Goal: Task Accomplishment & Management: Manage account settings

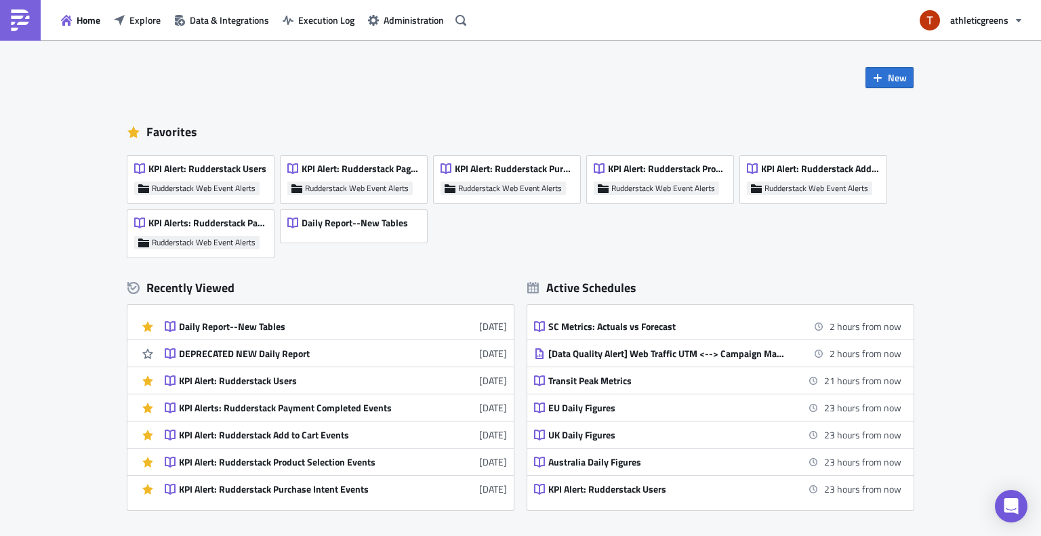
click at [195, 50] on div "New Favorites KPI Alert: Rudderstack Users Rudderstack Web Event Alerts KPI Ale…" at bounding box center [520, 275] width 813 height 470
click at [96, 55] on div "New Favorites KPI Alert: Rudderstack Users Rudderstack Web Event Alerts KPI Ale…" at bounding box center [520, 343] width 1041 height 606
click at [220, 167] on span "KPI Alert: Rudderstack Users" at bounding box center [207, 169] width 118 height 12
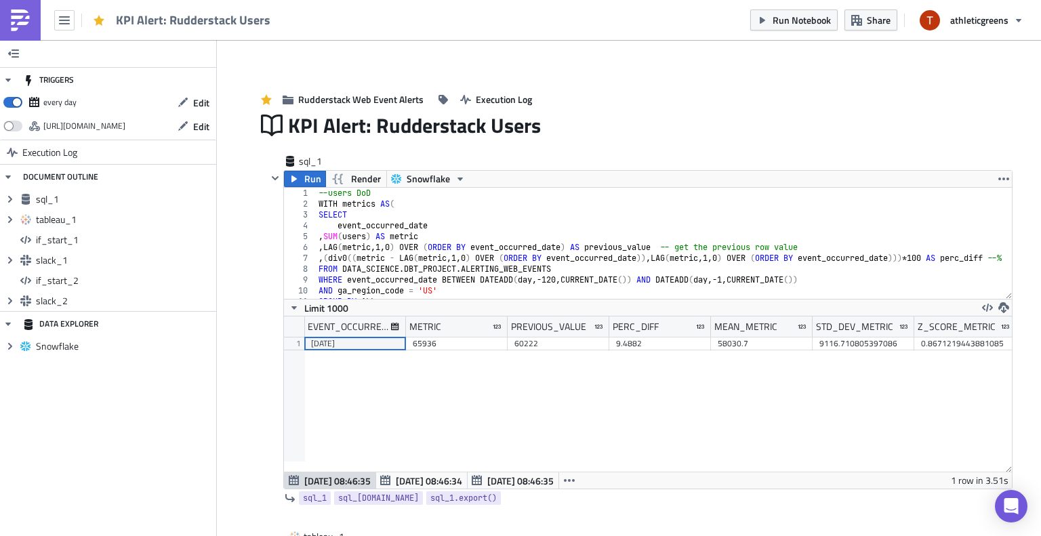
scroll to position [155, 728]
click at [191, 102] on button "Edit" at bounding box center [193, 102] width 45 height 21
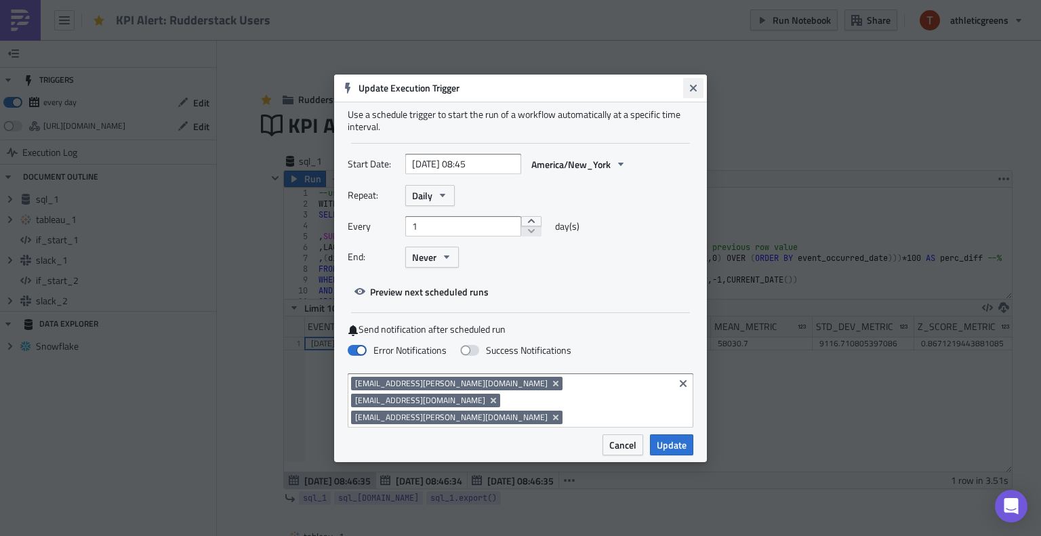
click at [693, 94] on icon "Close" at bounding box center [693, 88] width 11 height 11
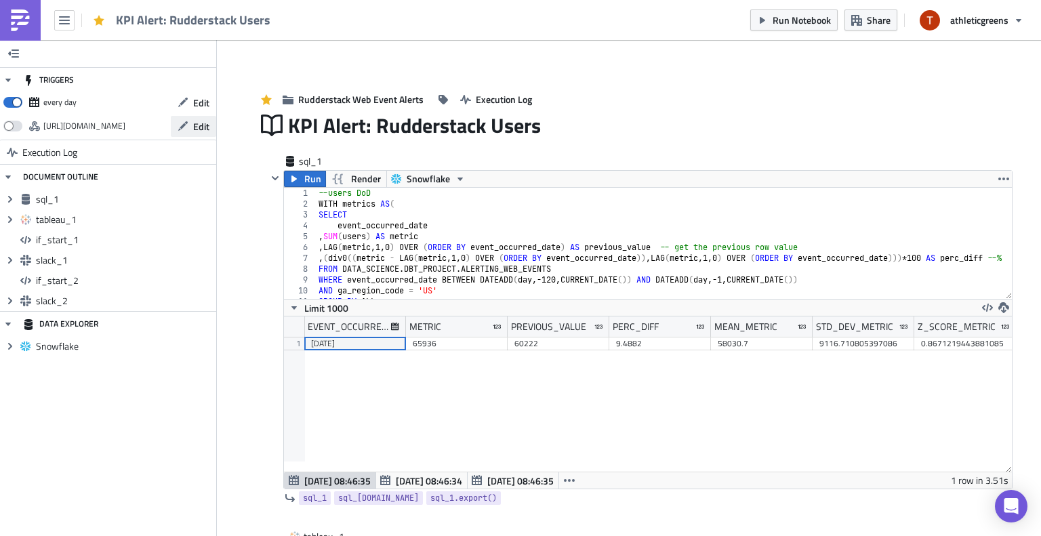
click at [208, 131] on span "Edit" at bounding box center [201, 126] width 16 height 14
click at [189, 123] on button "Edit" at bounding box center [193, 126] width 45 height 21
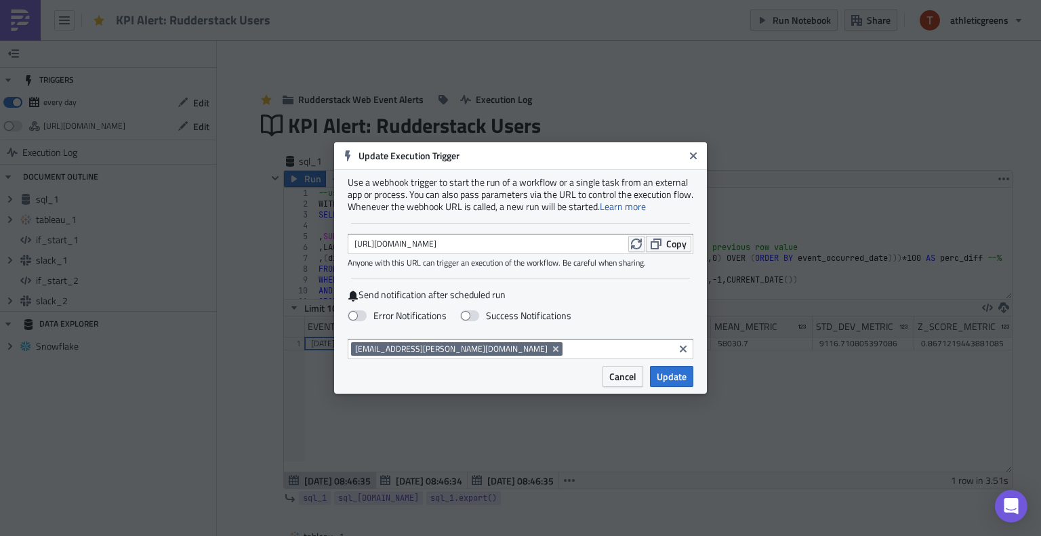
click at [514, 186] on div "Use a webhook trigger to start the run of a workflow or a single task from an e…" at bounding box center [521, 194] width 346 height 37
click at [618, 202] on link "Learn more" at bounding box center [623, 206] width 46 height 14
